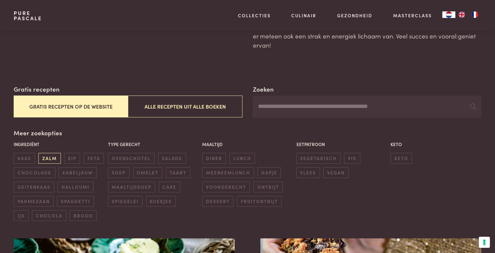
click at [52, 157] on span "zalm" at bounding box center [49, 158] width 22 height 11
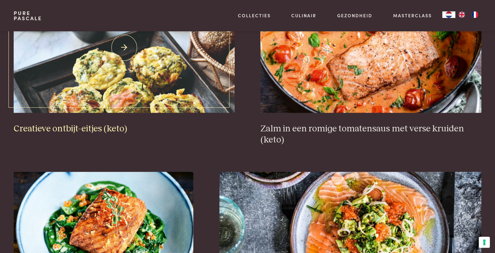
scroll to position [280, 0]
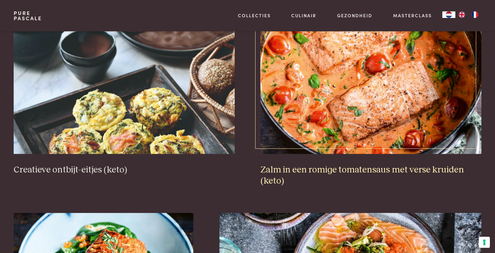
click at [327, 167] on h3 "Zalm in een romige tomatensaus met verse kruiden (keto)" at bounding box center [371, 175] width 221 height 22
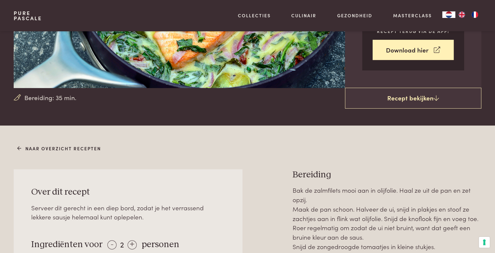
scroll to position [65, 0]
